Goal: Task Accomplishment & Management: Complete application form

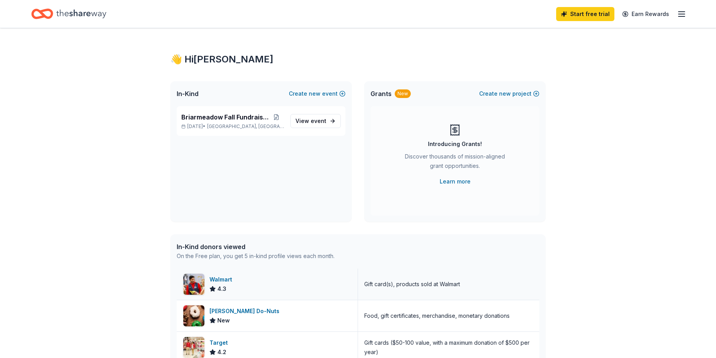
click at [226, 279] on div "Walmart" at bounding box center [222, 279] width 26 height 9
click at [320, 117] on link "View event" at bounding box center [315, 121] width 50 height 14
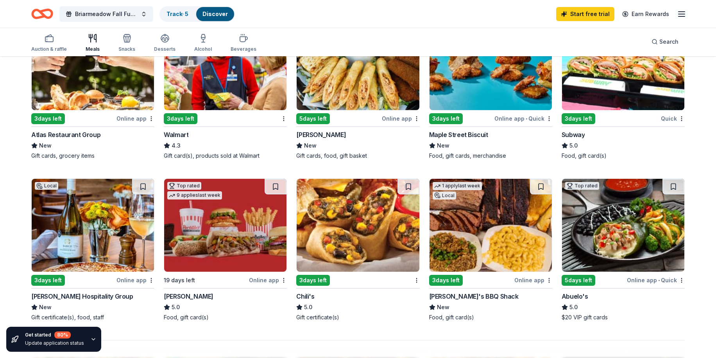
scroll to position [352, 0]
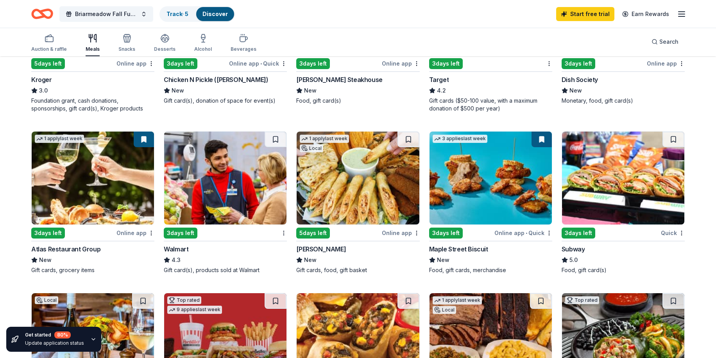
click at [644, 200] on img at bounding box center [623, 178] width 122 height 93
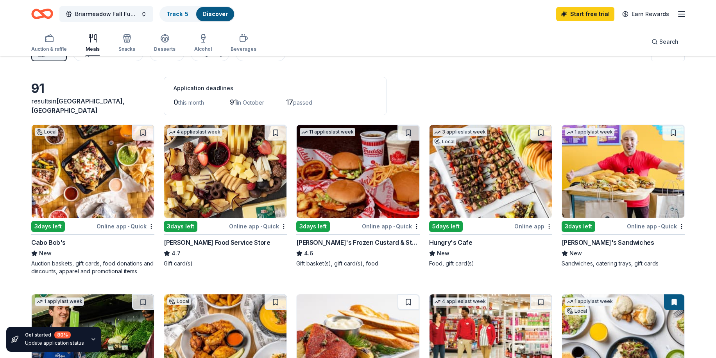
scroll to position [0, 0]
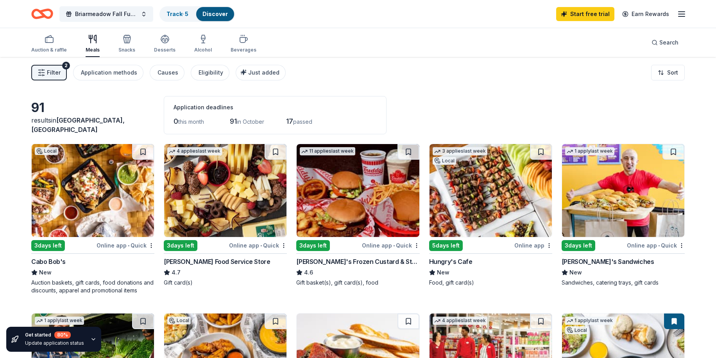
click at [605, 261] on div "Ike's Sandwiches" at bounding box center [607, 261] width 93 height 9
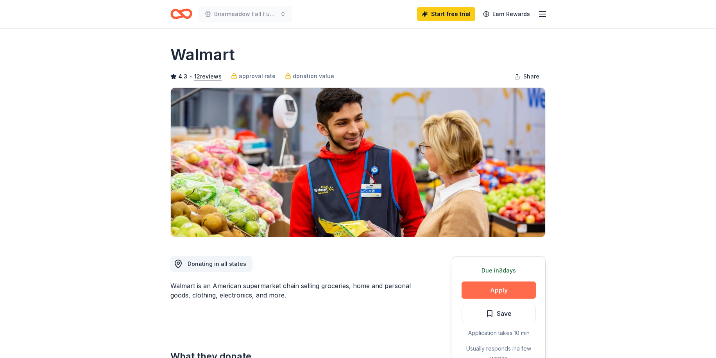
click at [496, 291] on button "Apply" at bounding box center [498, 290] width 74 height 17
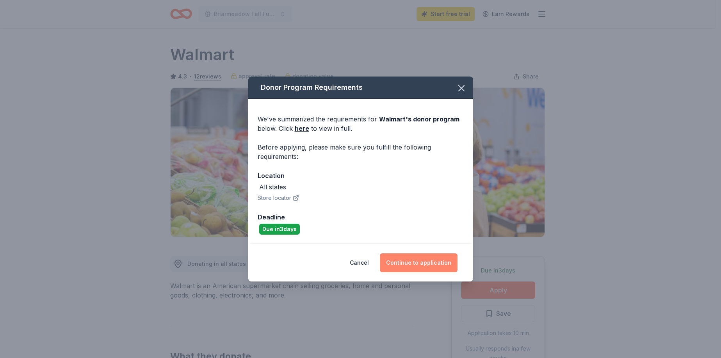
click at [415, 261] on button "Continue to application" at bounding box center [419, 263] width 78 height 19
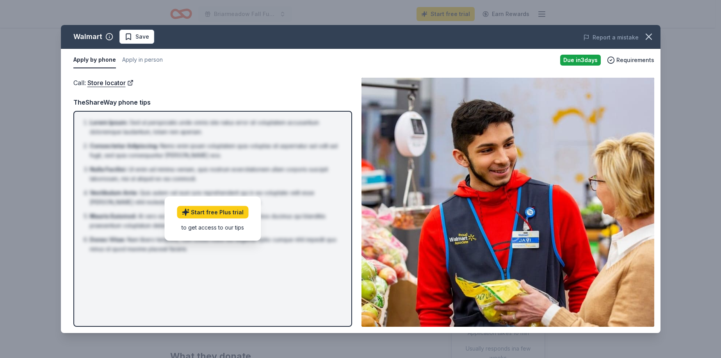
click at [593, 73] on div "Call : Store locator Call : Store locator TheShareWay phone tips Lorem Ipsum : …" at bounding box center [361, 202] width 600 height 262
click at [136, 60] on button "Apply in person" at bounding box center [142, 60] width 41 height 16
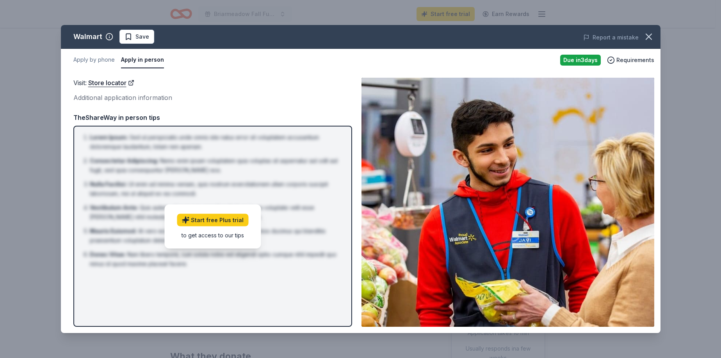
click at [218, 234] on div "to get access to our tips" at bounding box center [212, 235] width 71 height 8
click at [107, 61] on button "Apply by phone" at bounding box center [93, 60] width 41 height 16
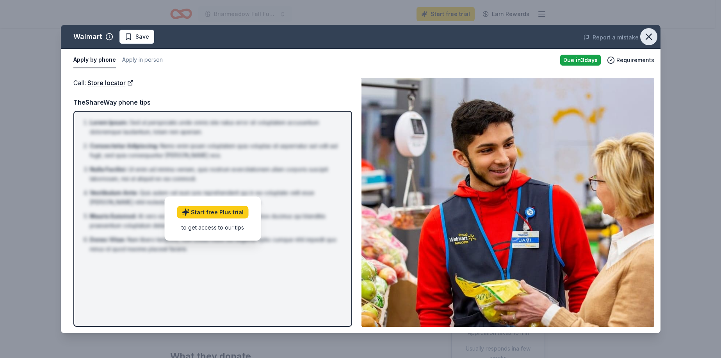
click at [645, 38] on icon "button" at bounding box center [649, 36] width 11 height 11
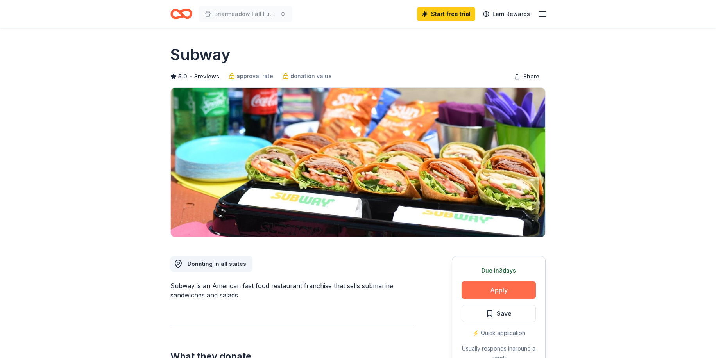
click at [519, 295] on button "Apply" at bounding box center [498, 290] width 74 height 17
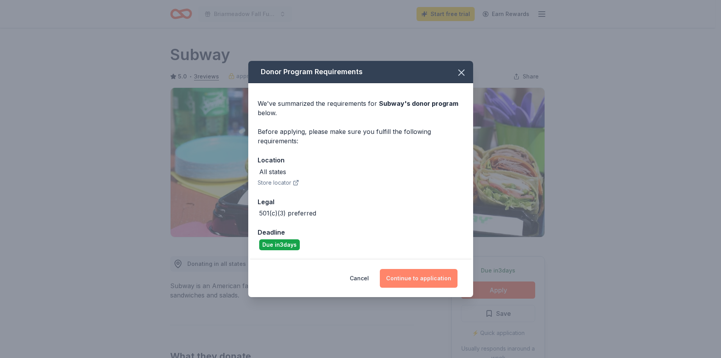
click at [430, 275] on button "Continue to application" at bounding box center [419, 278] width 78 height 19
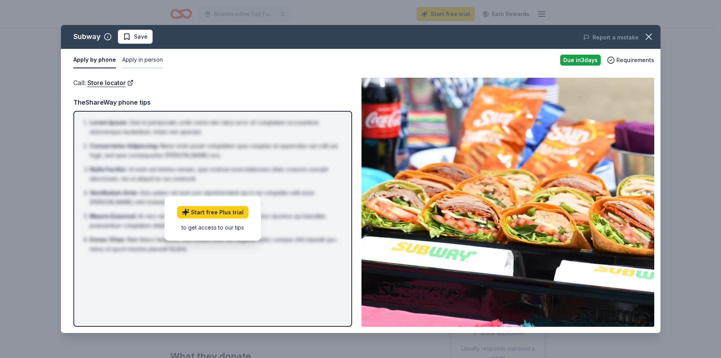
click at [146, 59] on button "Apply in person" at bounding box center [142, 60] width 41 height 16
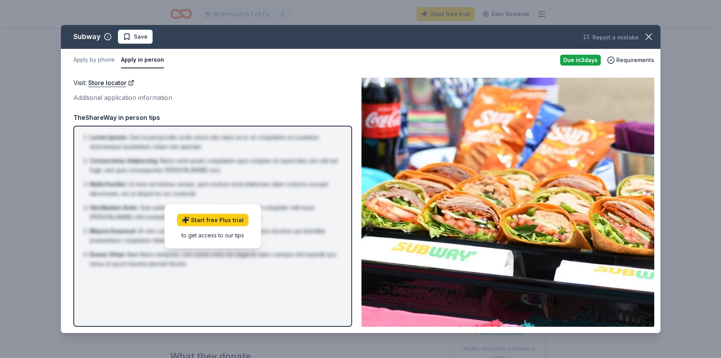
click at [658, 35] on div "Report a mistake" at bounding box center [544, 38] width 234 height 22
click at [655, 34] on button "button" at bounding box center [649, 36] width 17 height 17
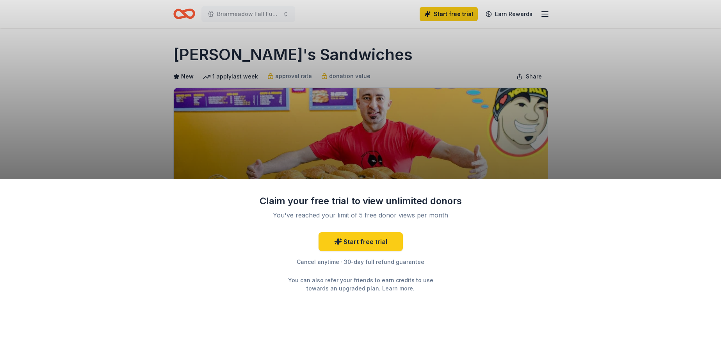
click at [425, 144] on div "Claim your free trial to view unlimited donors You've reached your limit of 5 f…" at bounding box center [360, 179] width 721 height 358
